Goal: Information Seeking & Learning: Learn about a topic

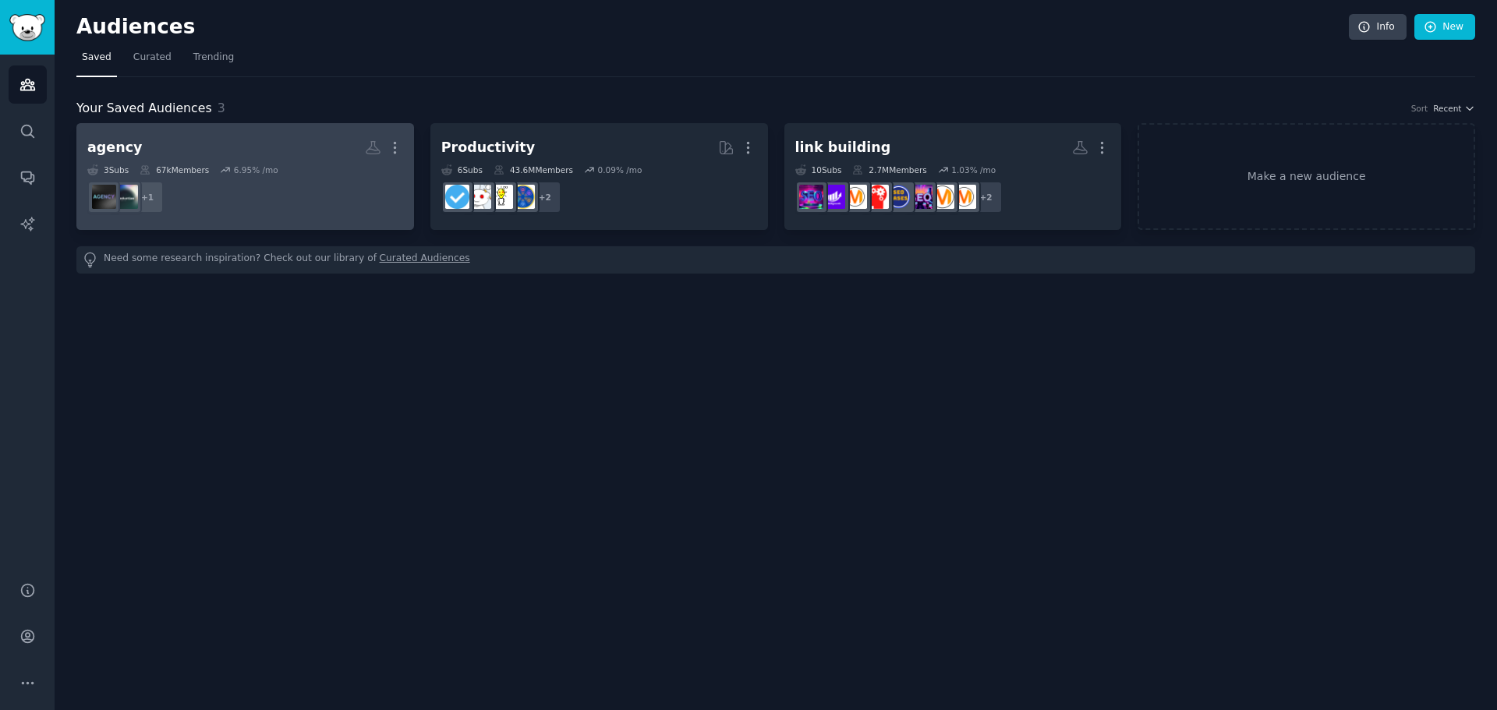
click at [263, 143] on h2 "agency More" at bounding box center [245, 147] width 316 height 27
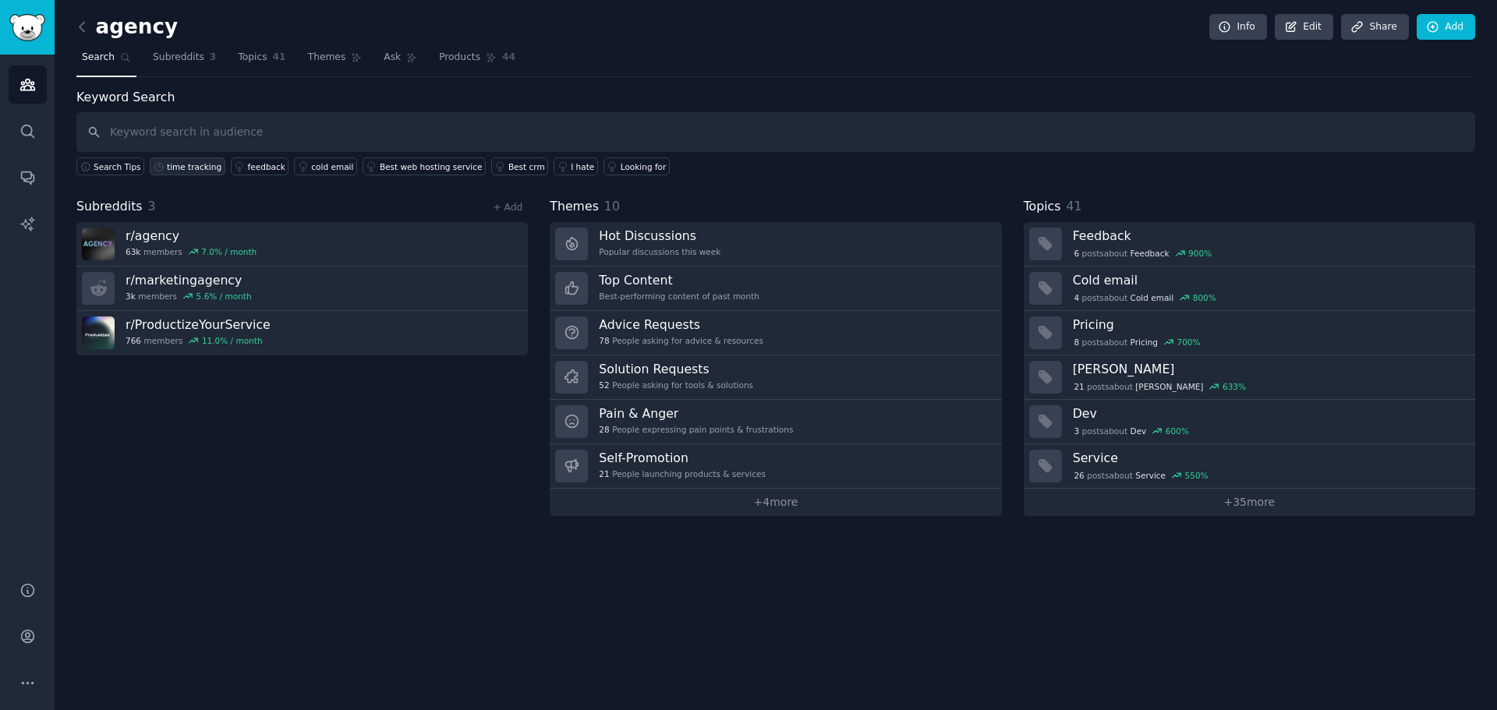
click at [175, 164] on div "time tracking" at bounding box center [194, 166] width 55 height 11
click at [187, 167] on div "time tracking" at bounding box center [194, 166] width 55 height 11
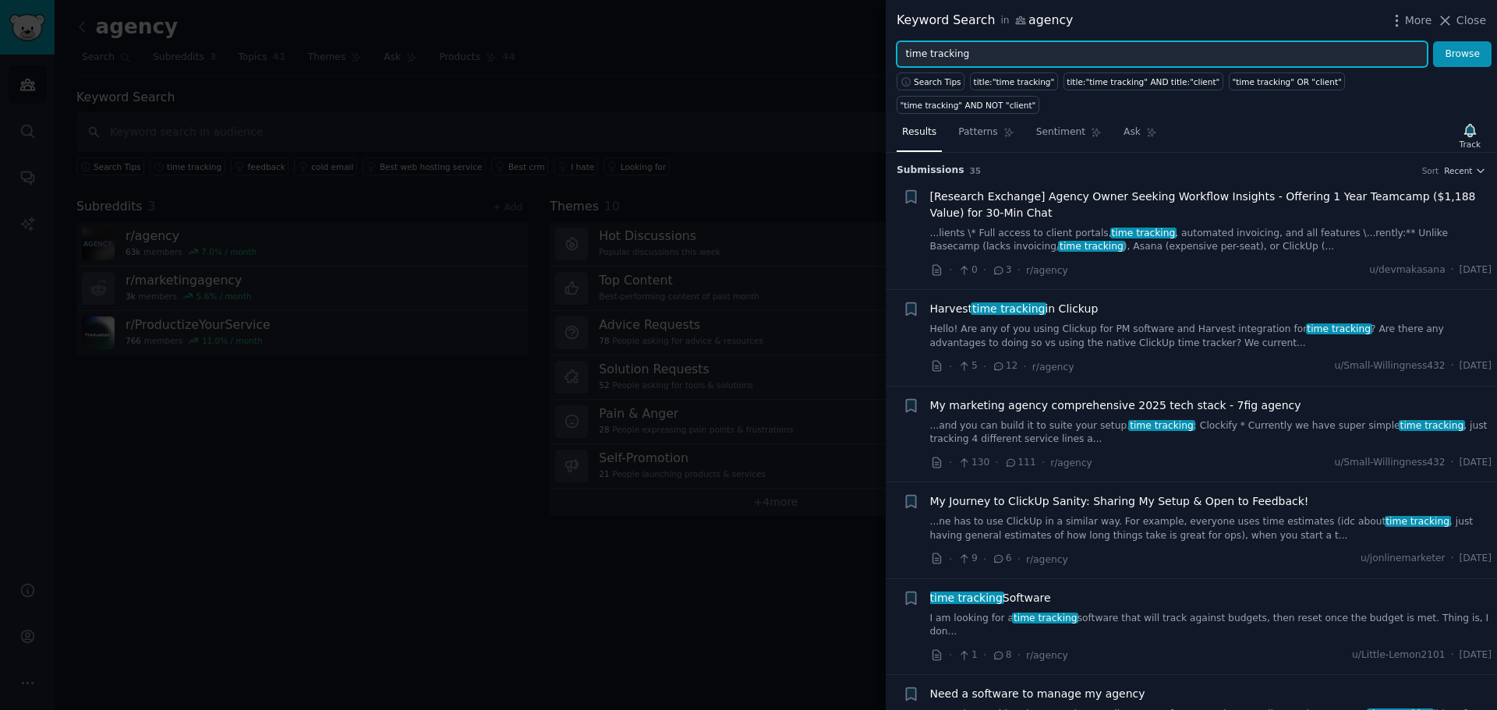
click at [993, 41] on input "time tracking" at bounding box center [1161, 54] width 531 height 27
type input ""time tracking""
click at [1433, 41] on button "Browse" at bounding box center [1462, 54] width 58 height 27
